Goal: Task Accomplishment & Management: Manage account settings

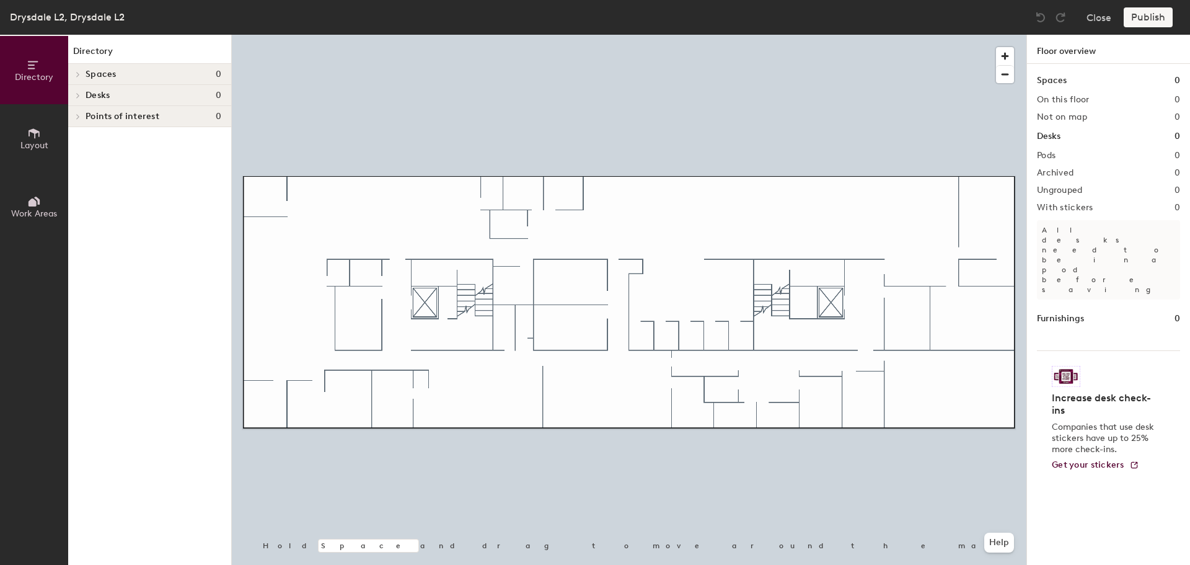
click at [38, 144] on span "Layout" at bounding box center [34, 145] width 28 height 11
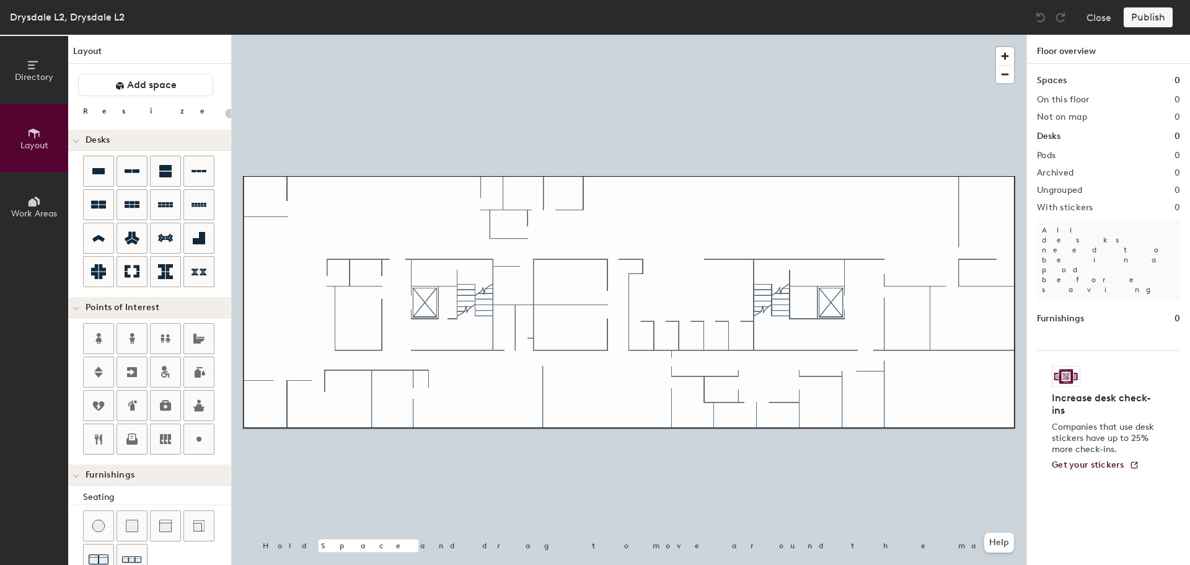
click at [28, 90] on button "Directory" at bounding box center [34, 70] width 68 height 68
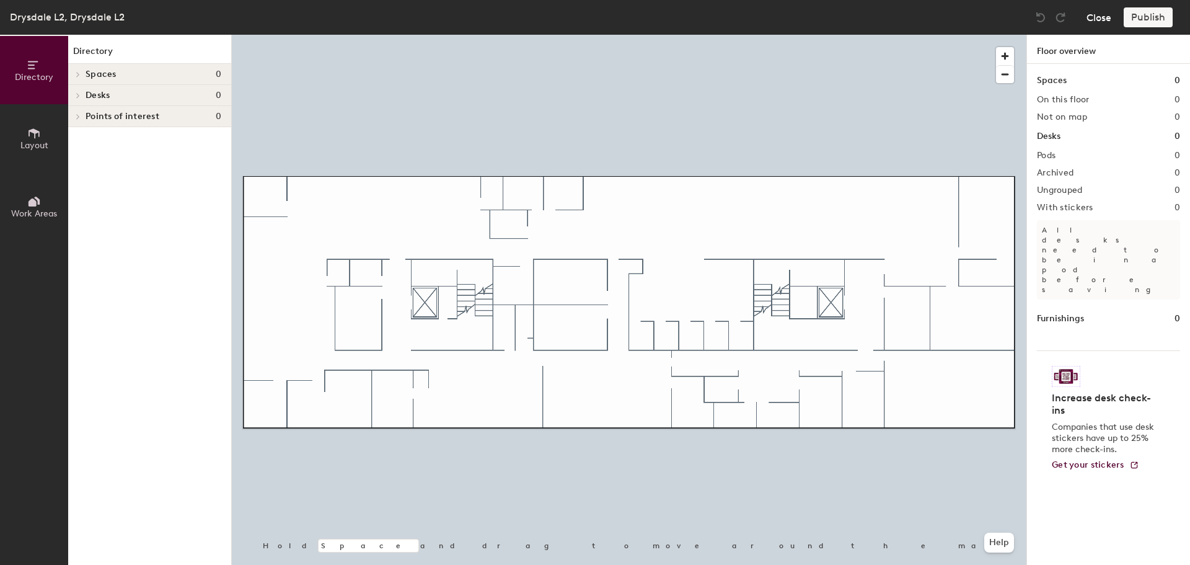
click at [1103, 22] on button "Close" at bounding box center [1098, 17] width 25 height 20
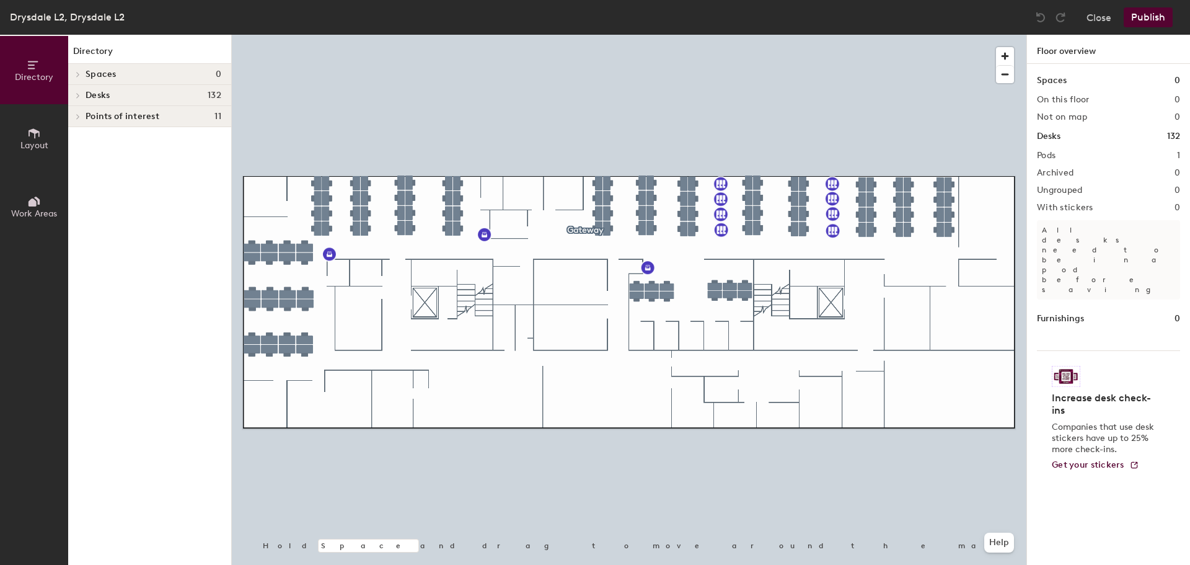
click at [272, 35] on div at bounding box center [629, 35] width 795 height 0
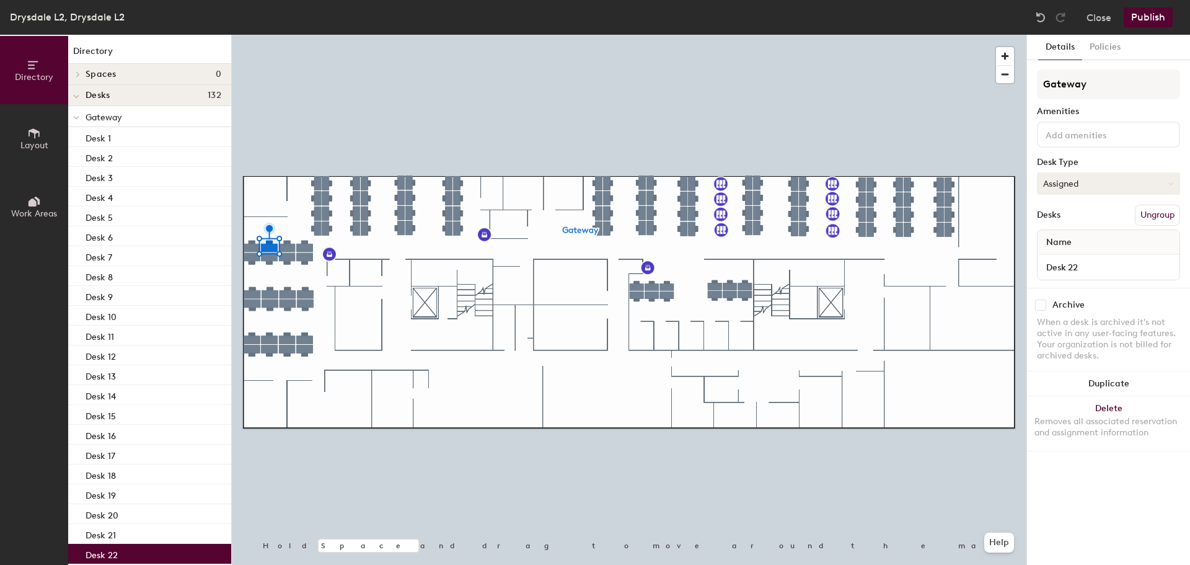
click at [1129, 183] on button "Assigned" at bounding box center [1108, 183] width 143 height 22
click at [1070, 257] on div "Hoteled" at bounding box center [1099, 259] width 124 height 19
click at [1173, 178] on button "Assigned" at bounding box center [1108, 183] width 143 height 22
click at [1084, 255] on div "Hoteled" at bounding box center [1099, 259] width 124 height 19
click at [1112, 189] on button "Assigned" at bounding box center [1108, 183] width 143 height 22
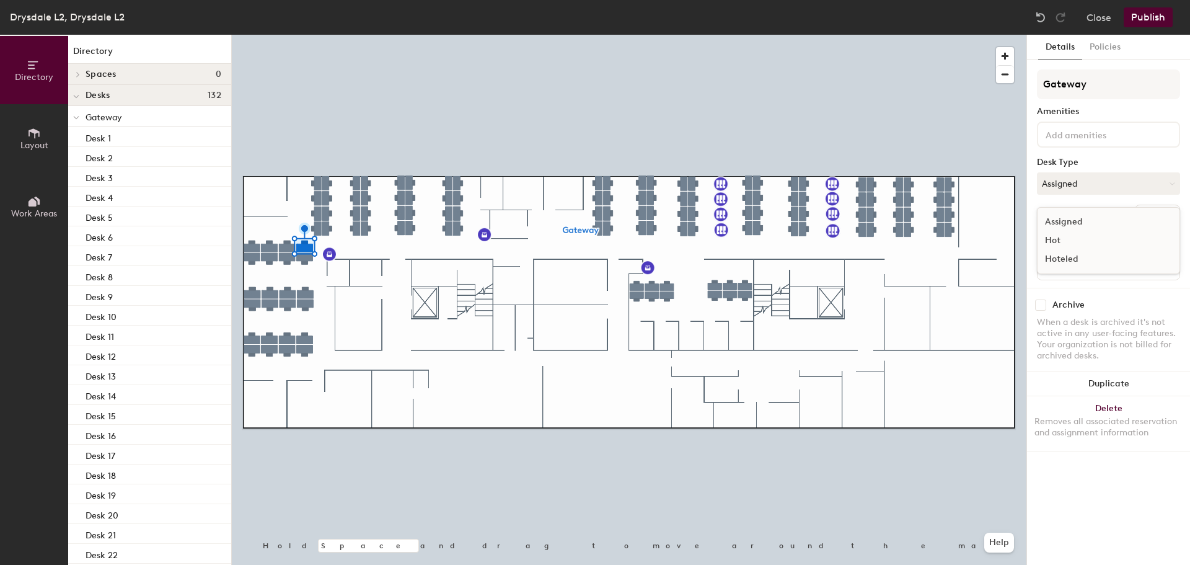
click at [1071, 258] on div "Hoteled" at bounding box center [1099, 259] width 124 height 19
click at [1122, 188] on button "Assigned" at bounding box center [1108, 183] width 143 height 22
click at [1073, 262] on div "Hoteled" at bounding box center [1099, 259] width 124 height 19
click at [1147, 12] on button "Publish" at bounding box center [1148, 17] width 49 height 20
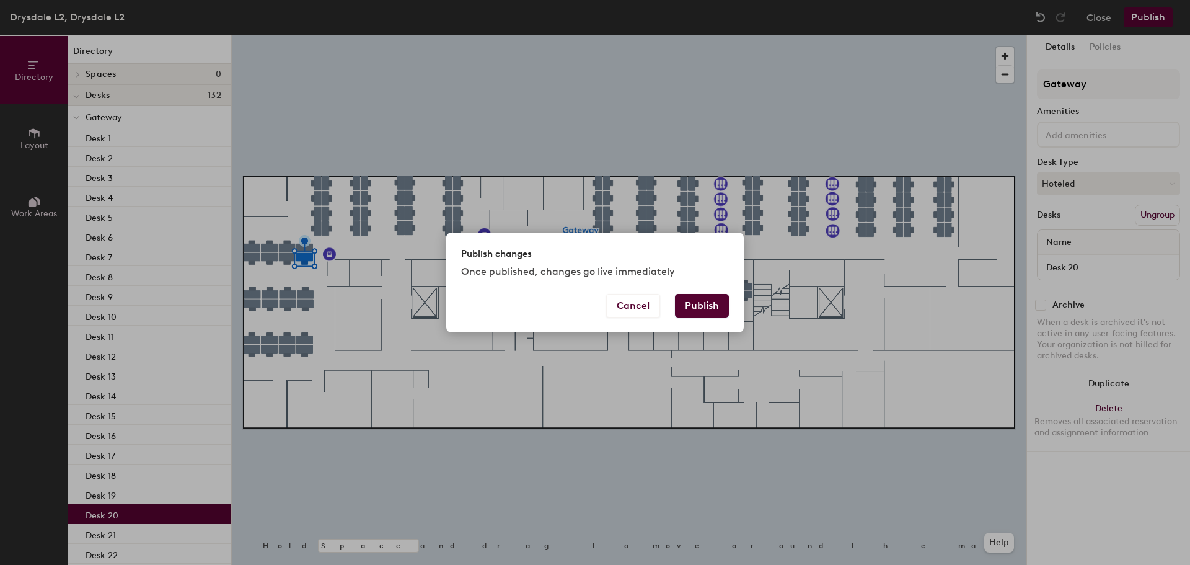
click at [710, 307] on button "Publish" at bounding box center [702, 306] width 54 height 24
